Goal: Task Accomplishment & Management: Manage account settings

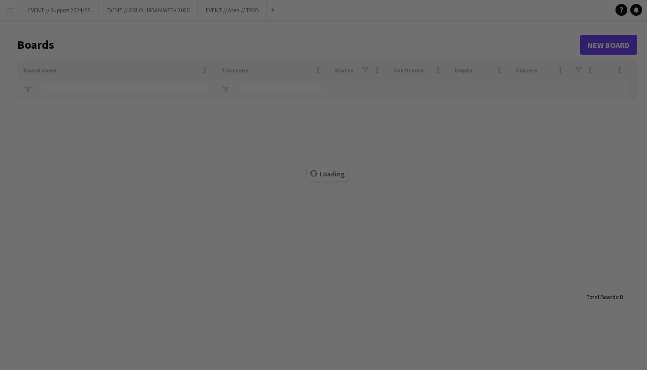
type input "****"
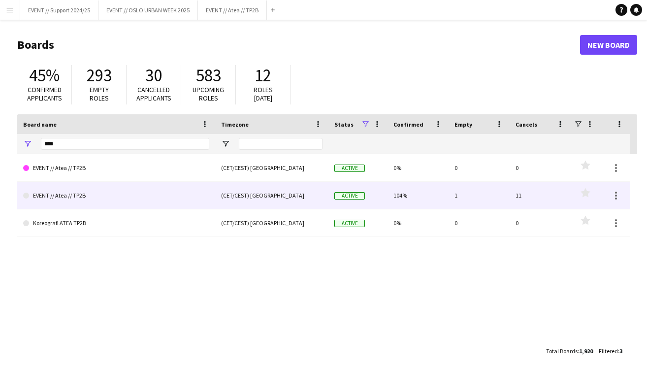
click at [166, 198] on link "EVENT // Atea // TP2B" at bounding box center [116, 196] width 186 height 28
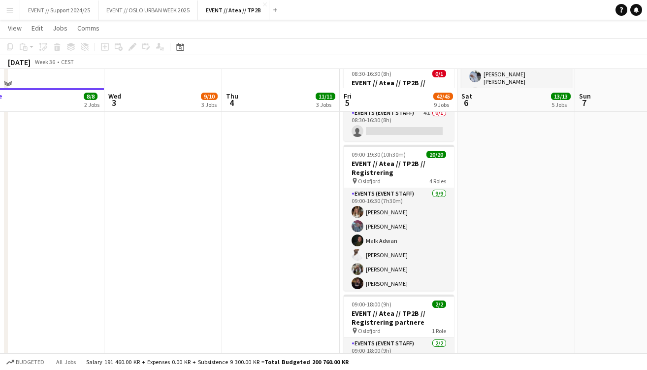
scroll to position [556, 0]
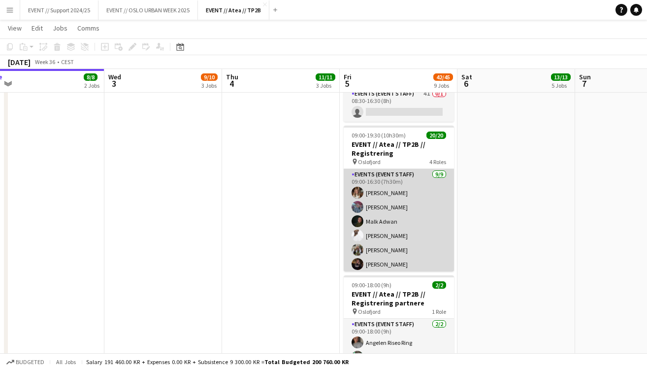
click at [397, 211] on app-card-role "Events (Event Staff) [DATE] 09:00-16:30 (7h30m) [PERSON_NAME] [PERSON_NAME] [PE…" at bounding box center [398, 247] width 110 height 156
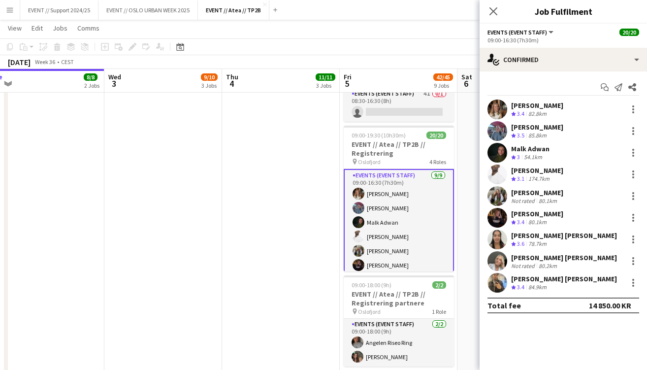
click at [499, 113] on app-user-avatar at bounding box center [497, 109] width 20 height 20
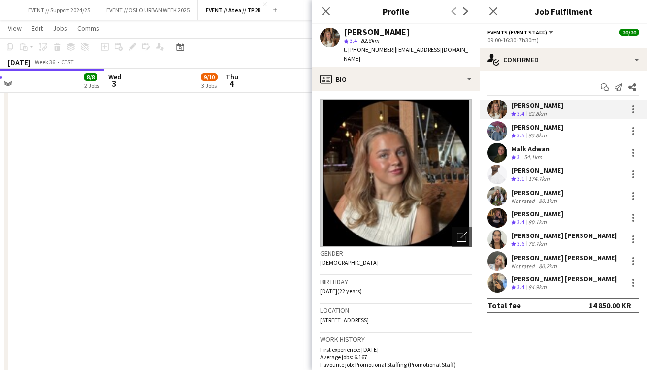
scroll to position [0, 0]
click at [263, 156] on app-date-cell "08:00-18:00 (10h) 3/3 EVENT // Atea // TP2B // Dekorering og backstage oppsett …" at bounding box center [281, 56] width 118 height 1003
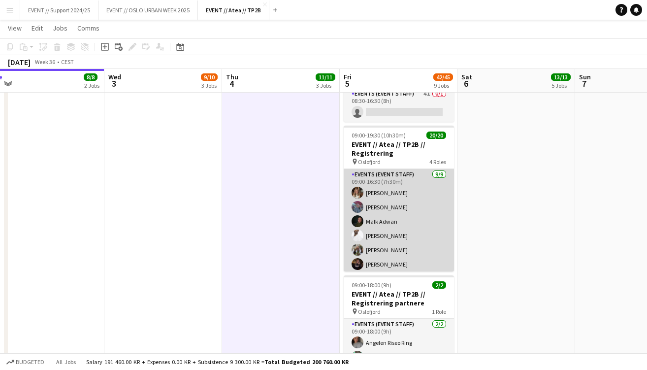
click at [390, 193] on app-card-role "Events (Event Staff) [DATE] 09:00-16:30 (7h30m) [PERSON_NAME] [PERSON_NAME] [PE…" at bounding box center [398, 247] width 110 height 156
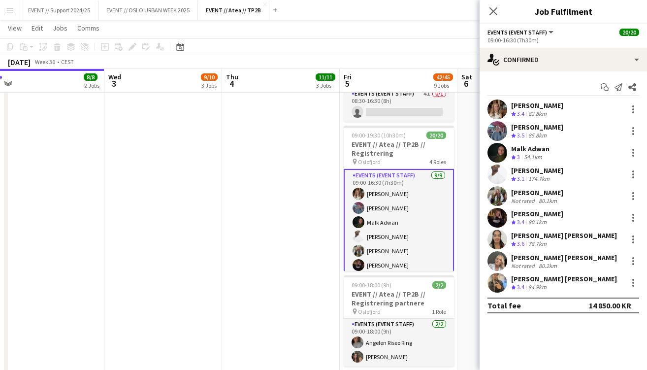
click at [497, 107] on app-user-avatar at bounding box center [497, 109] width 20 height 20
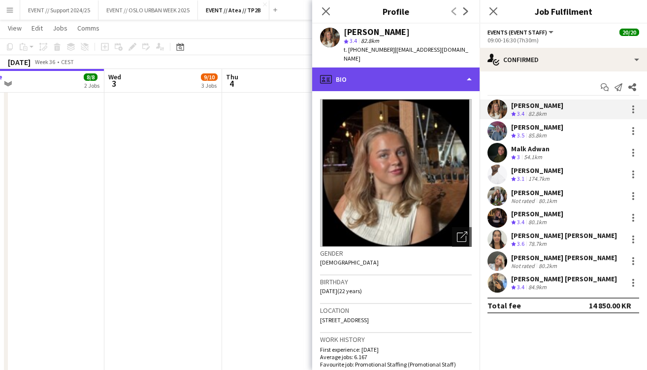
click at [458, 71] on div "profile Bio" at bounding box center [395, 79] width 167 height 24
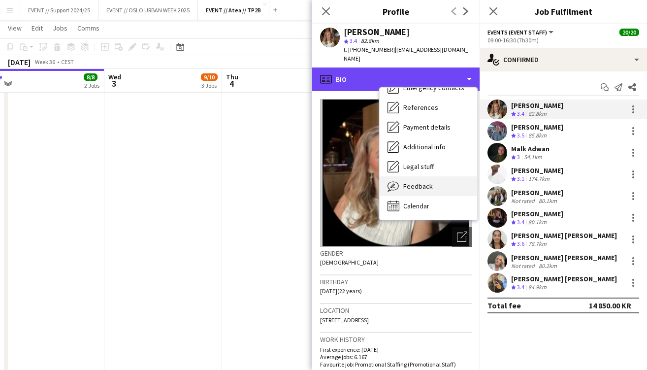
scroll to position [93, 0]
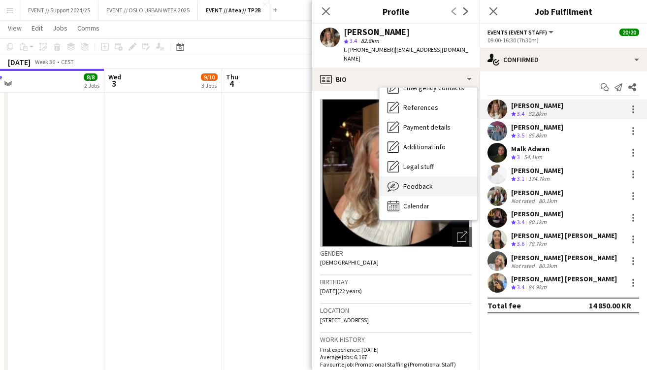
click at [419, 182] on span "Feedback" at bounding box center [418, 186] width 30 height 9
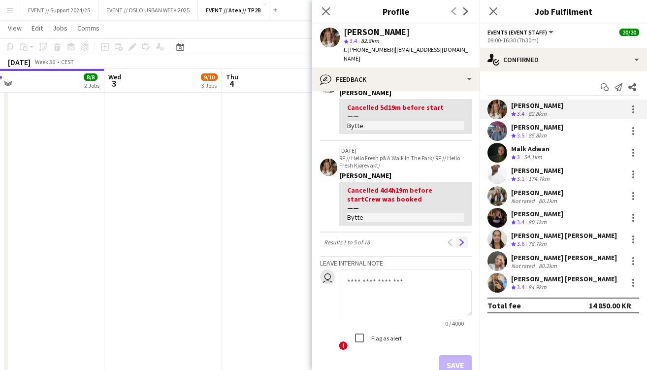
click at [461, 239] on app-icon "Next" at bounding box center [461, 242] width 7 height 7
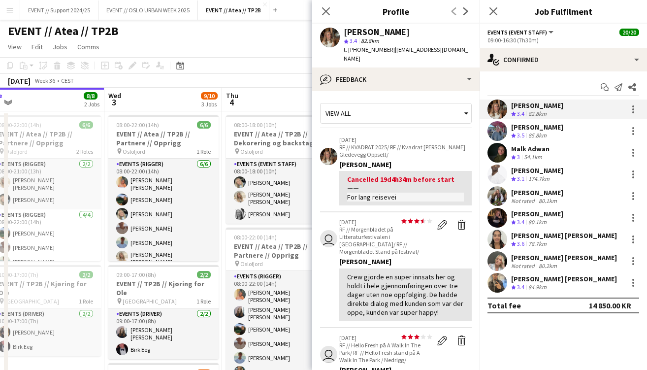
scroll to position [0, 0]
click at [290, 49] on app-page-menu "View Day view expanded Day view collapsed Month view Date picker Jump to [DATE]…" at bounding box center [323, 47] width 647 height 19
